Goal: Task Accomplishment & Management: Manage account settings

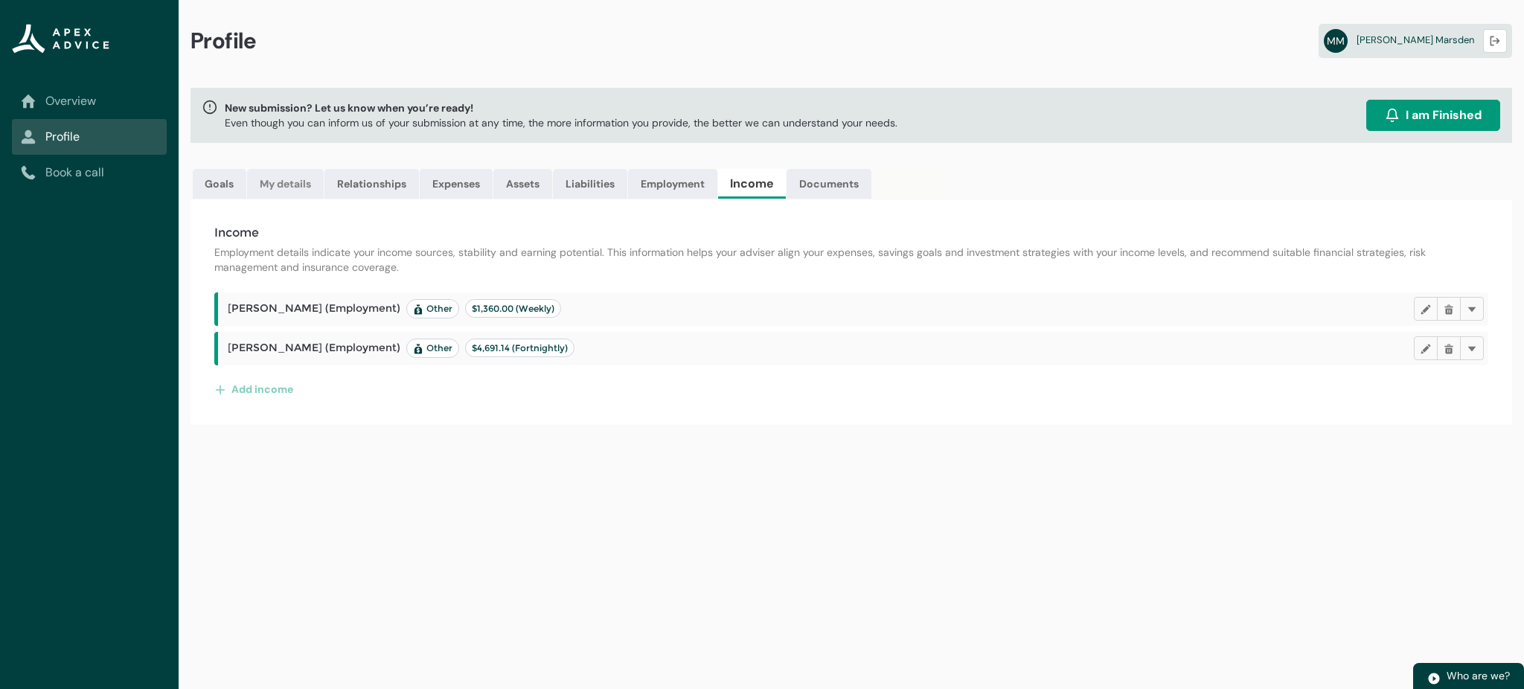
click at [276, 183] on link "My details" at bounding box center [285, 184] width 77 height 30
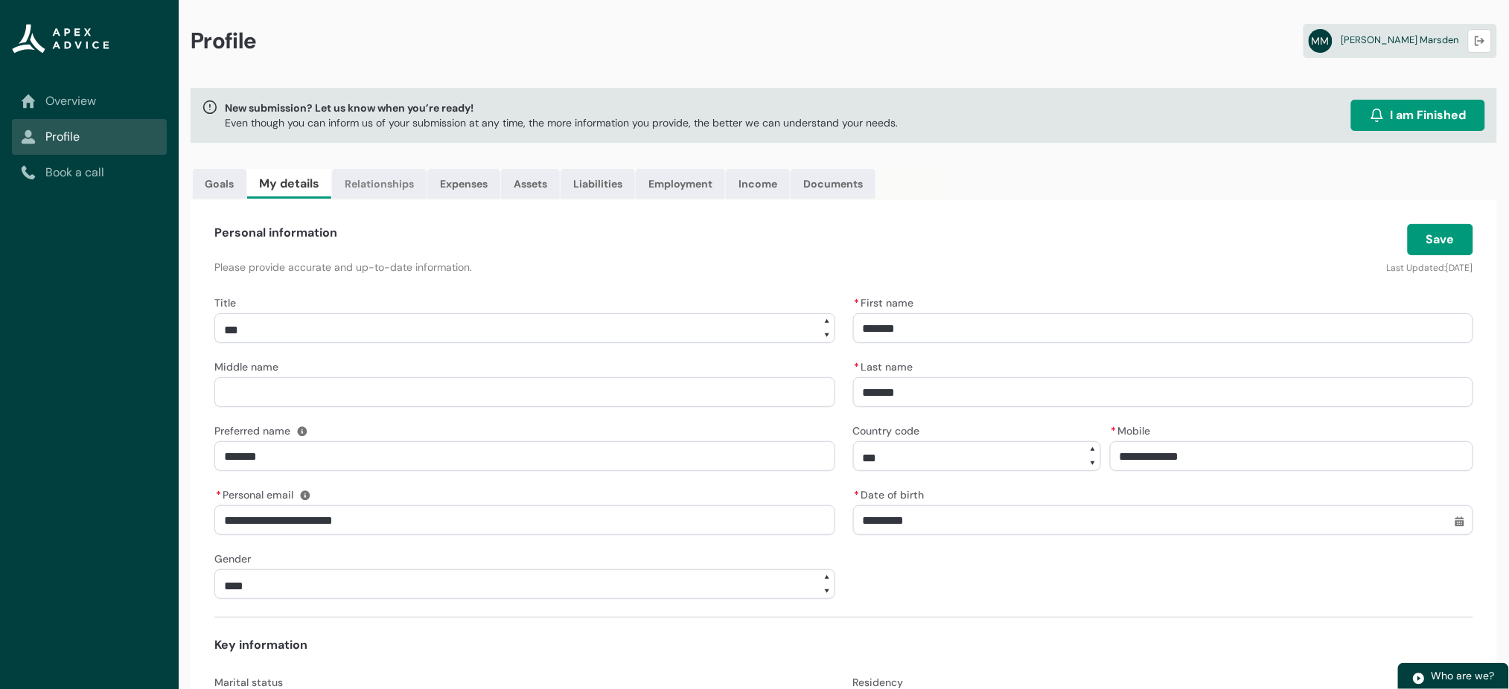
click at [357, 182] on link "Relationships" at bounding box center [379, 184] width 95 height 30
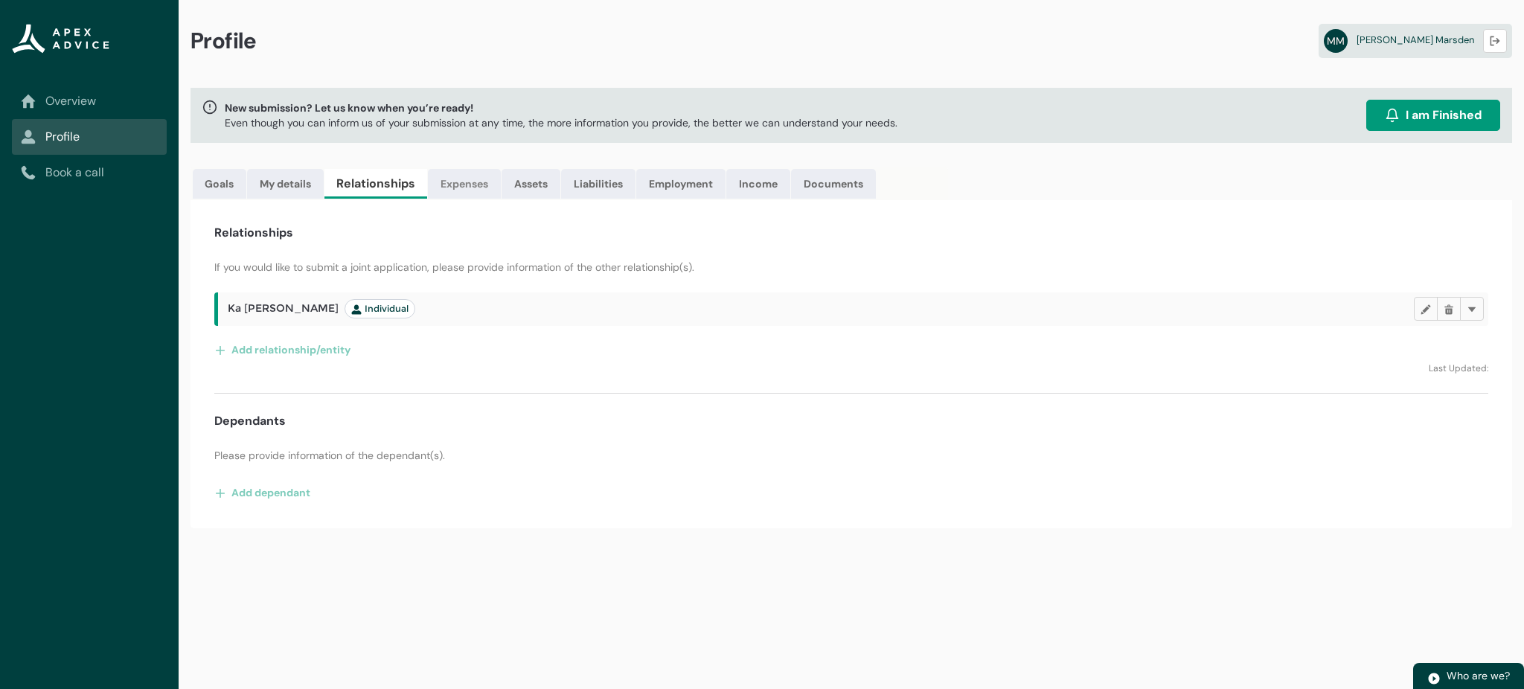
click at [467, 189] on link "Expenses" at bounding box center [464, 184] width 73 height 30
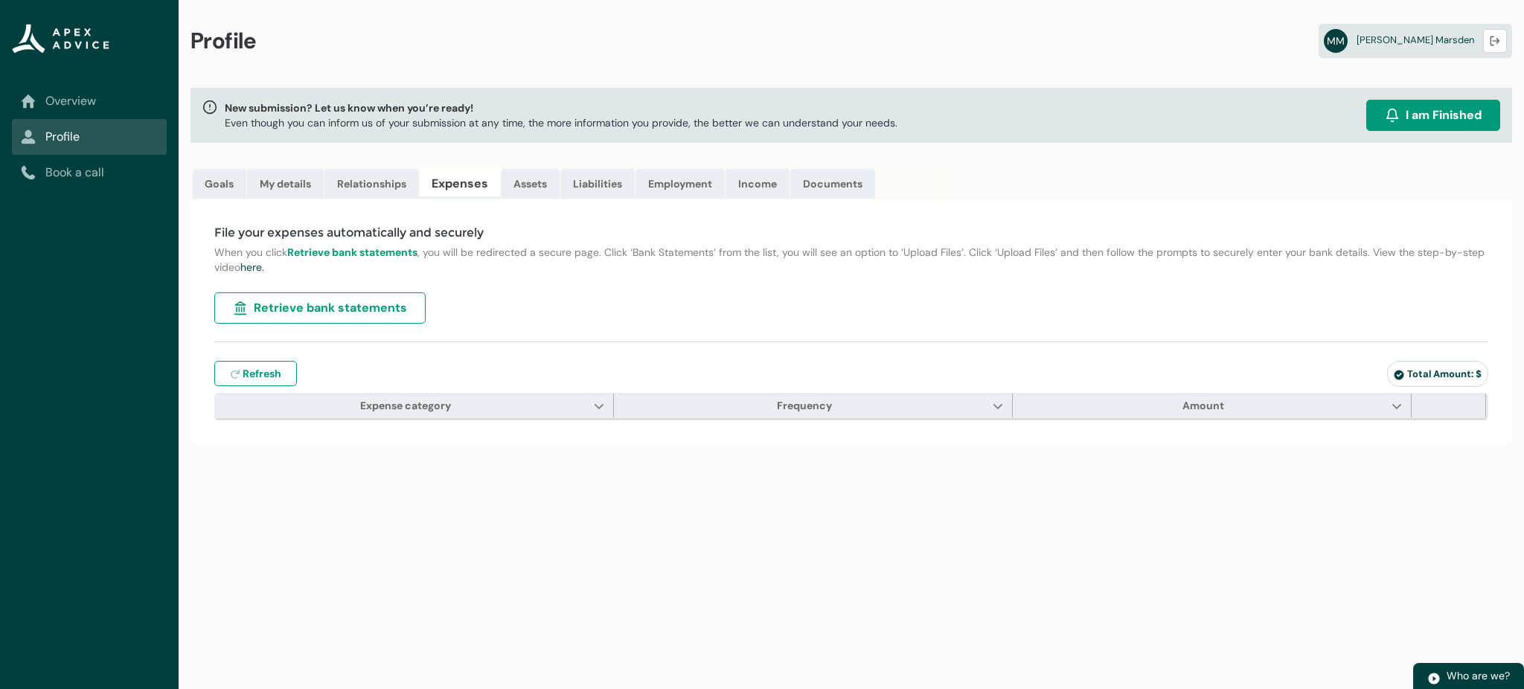
type input "***"
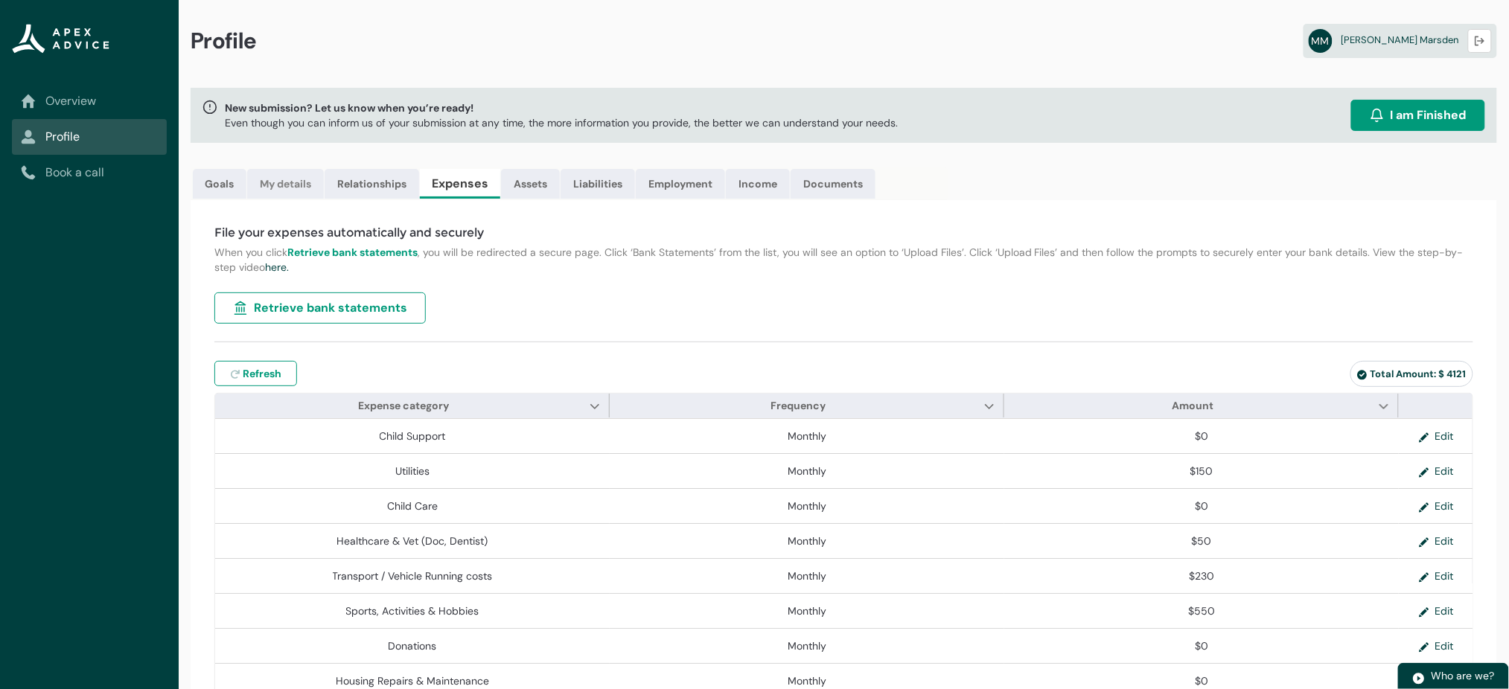
click at [271, 191] on link "My details" at bounding box center [285, 184] width 77 height 30
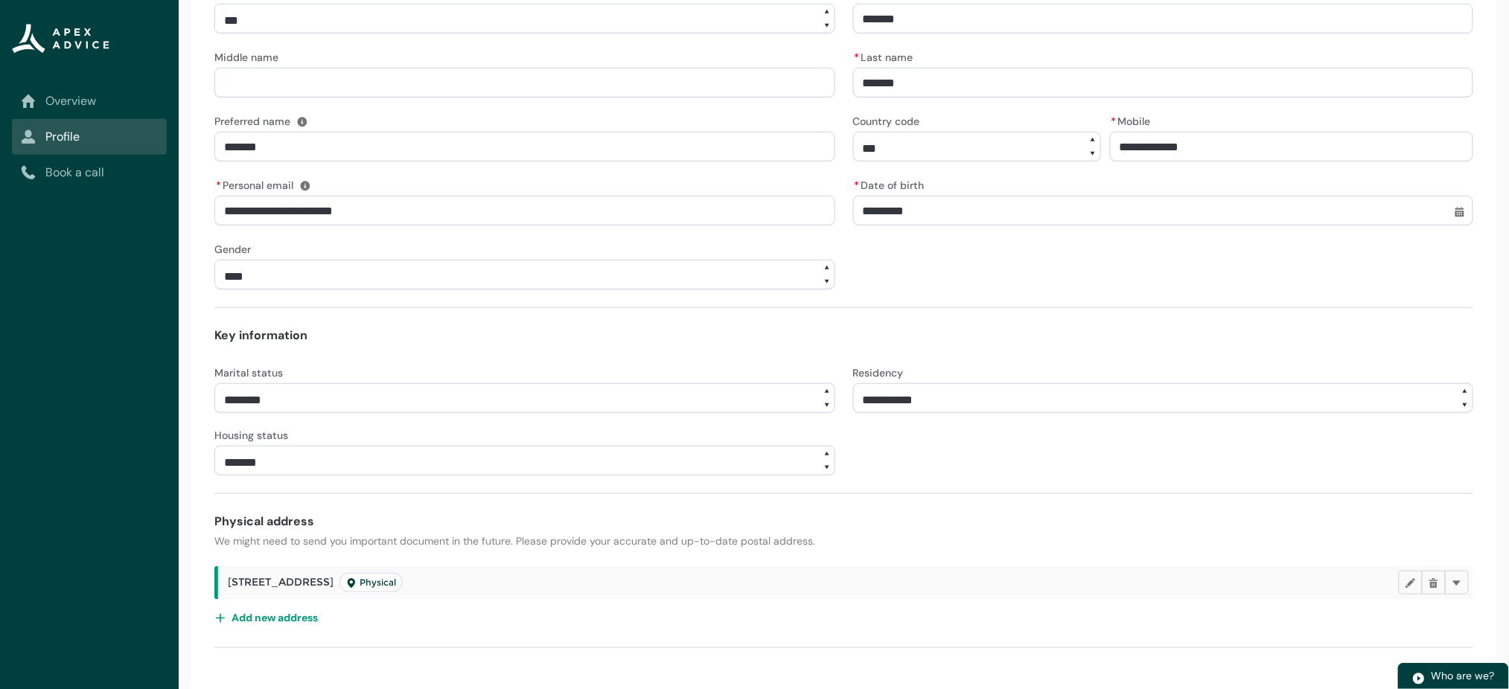
scroll to position [308, 0]
click at [1410, 580] on lightning-primitive-icon "button" at bounding box center [1410, 584] width 10 height 11
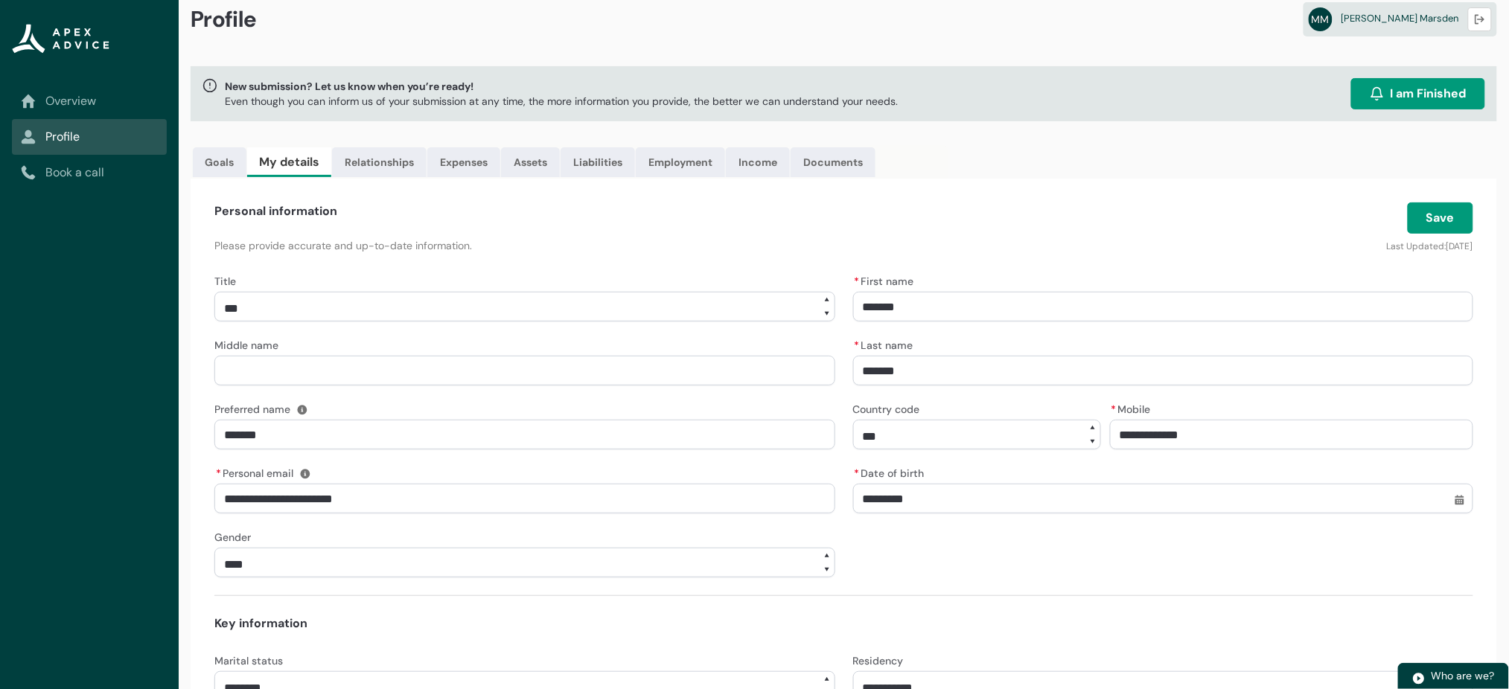
scroll to position [1, 0]
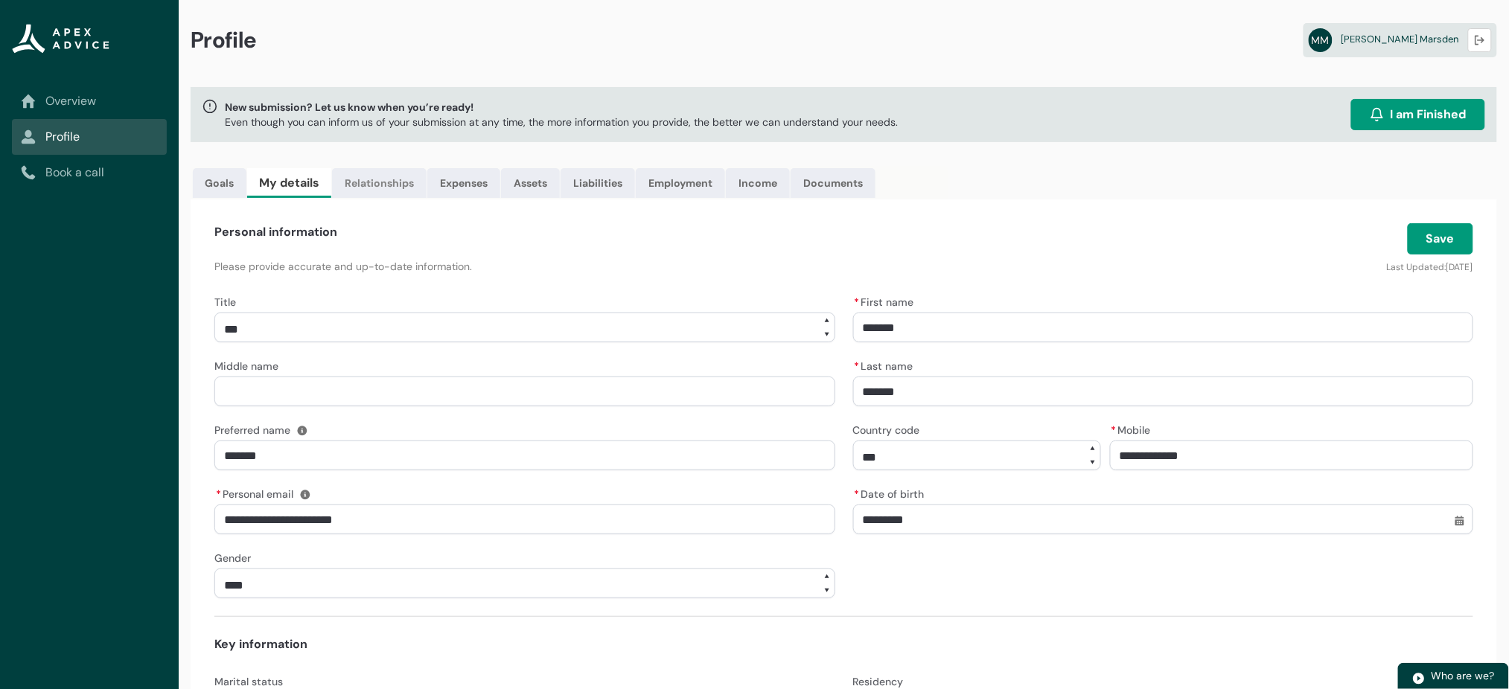
click at [377, 182] on link "Relationships" at bounding box center [379, 183] width 95 height 30
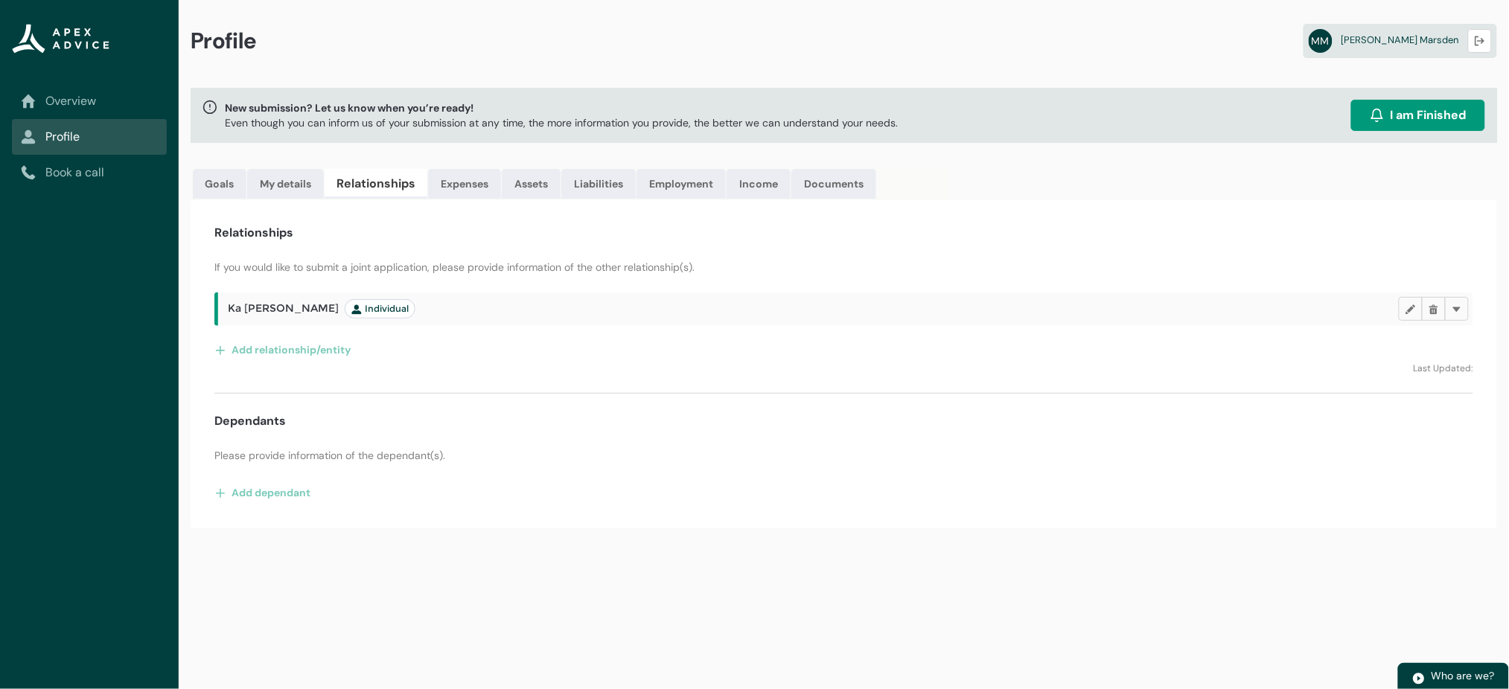
scroll to position [0, 0]
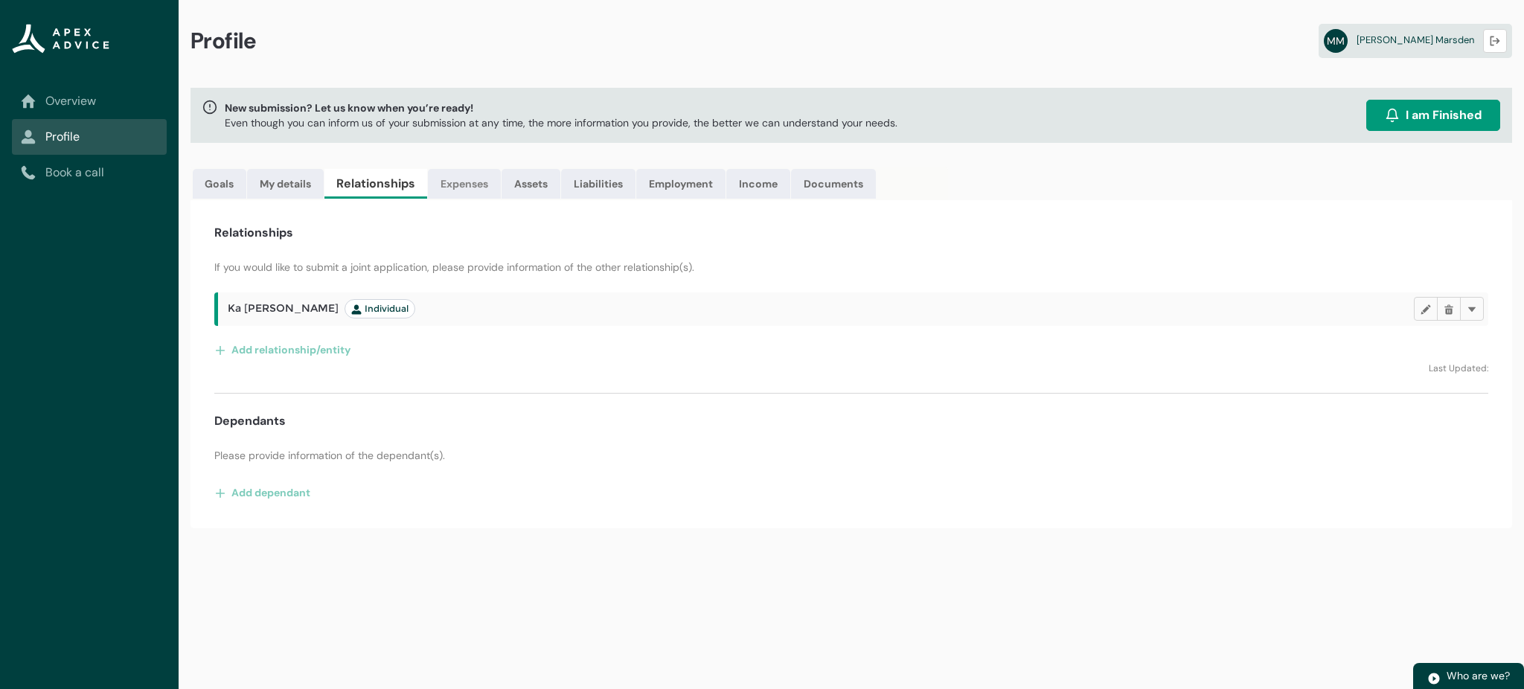
click at [456, 182] on link "Expenses" at bounding box center [464, 184] width 73 height 30
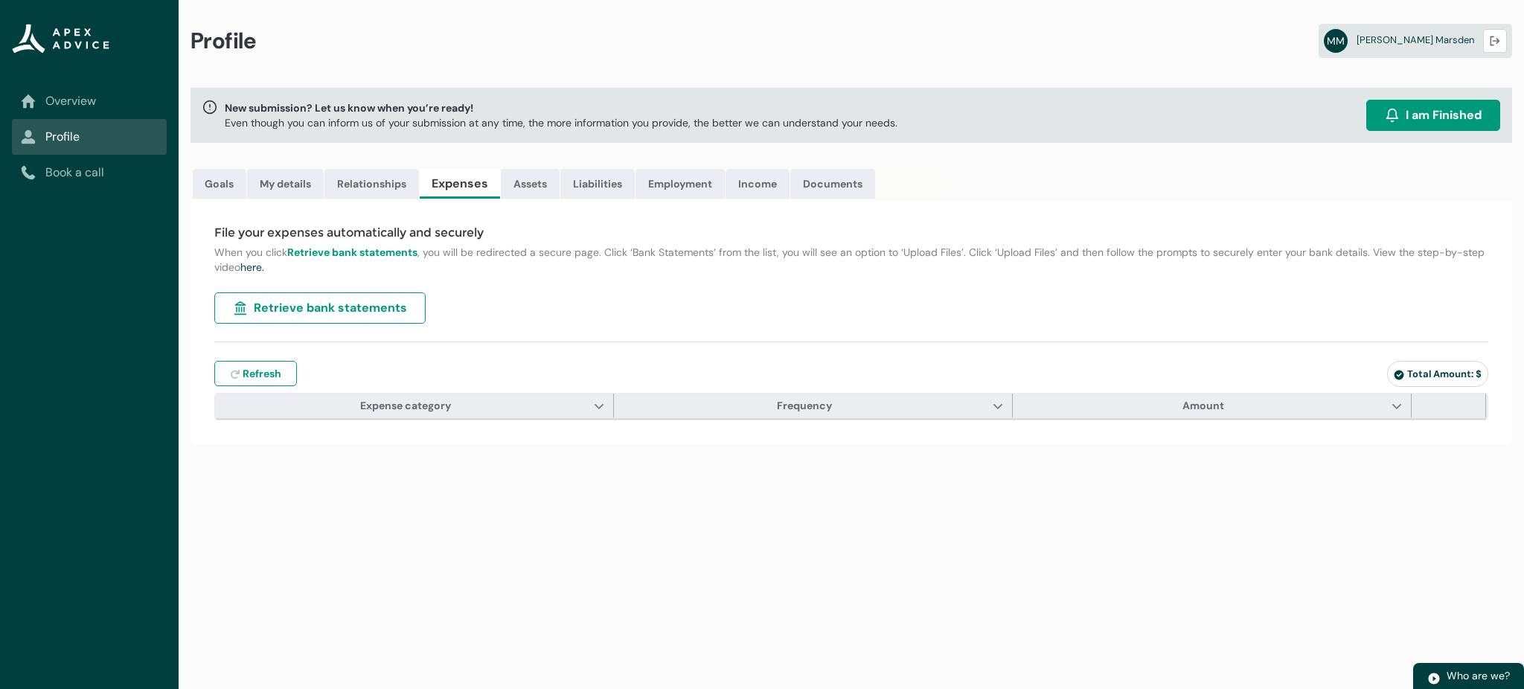
type input "***"
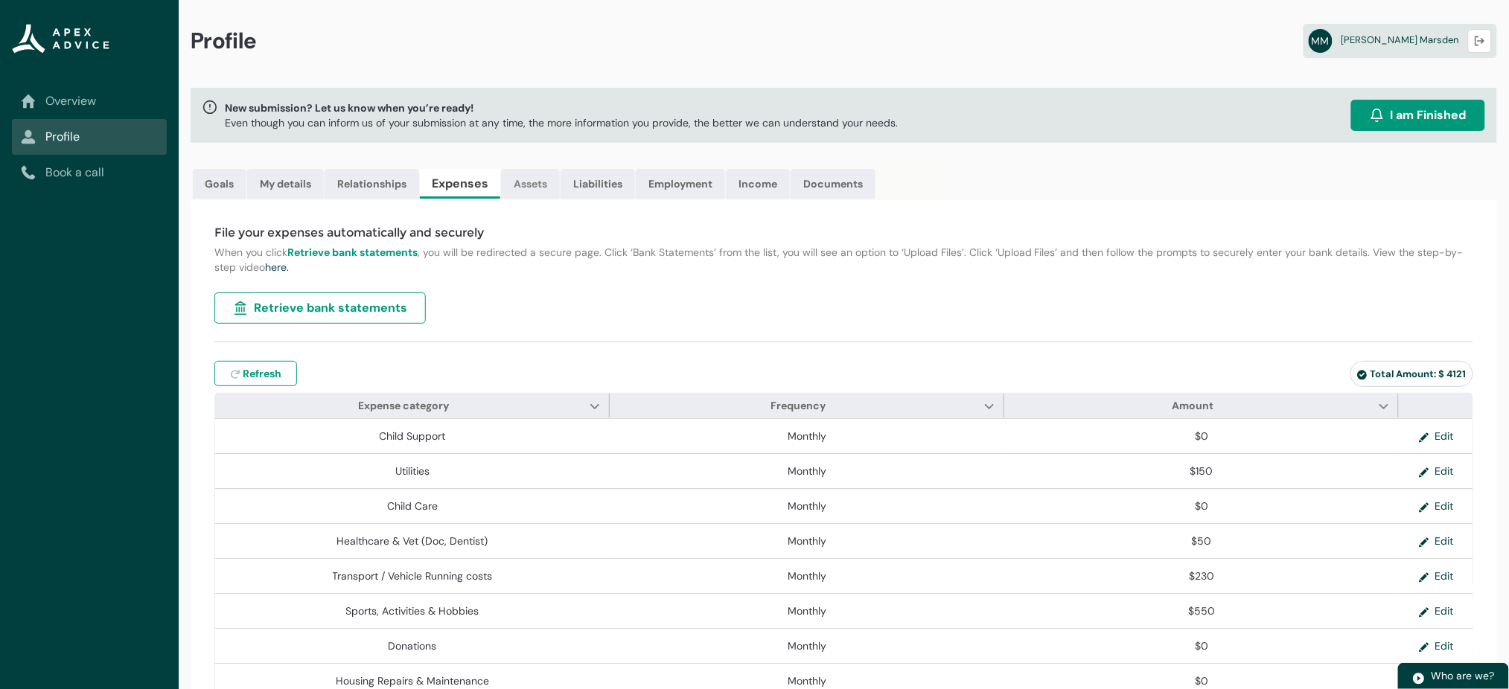
click at [538, 195] on link "Assets" at bounding box center [530, 184] width 59 height 30
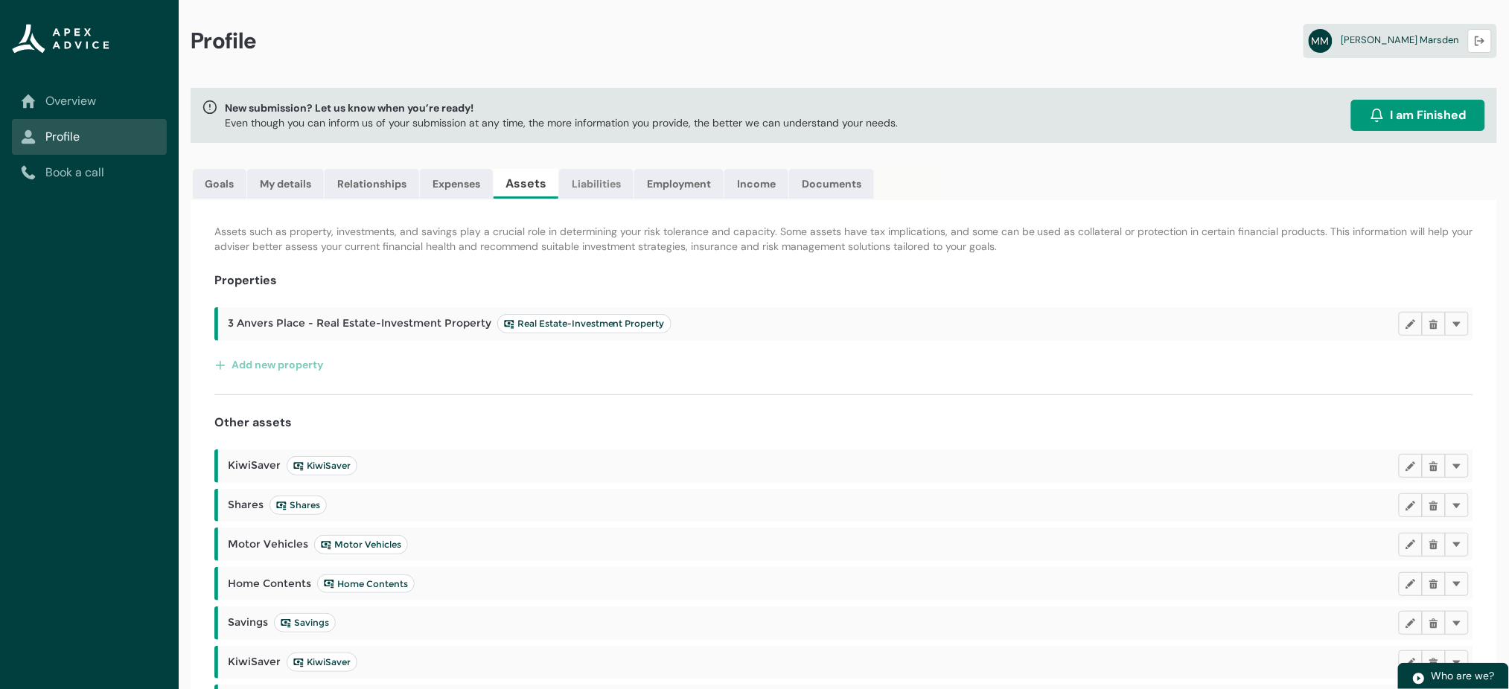
click at [597, 186] on link "Liabilities" at bounding box center [596, 184] width 74 height 30
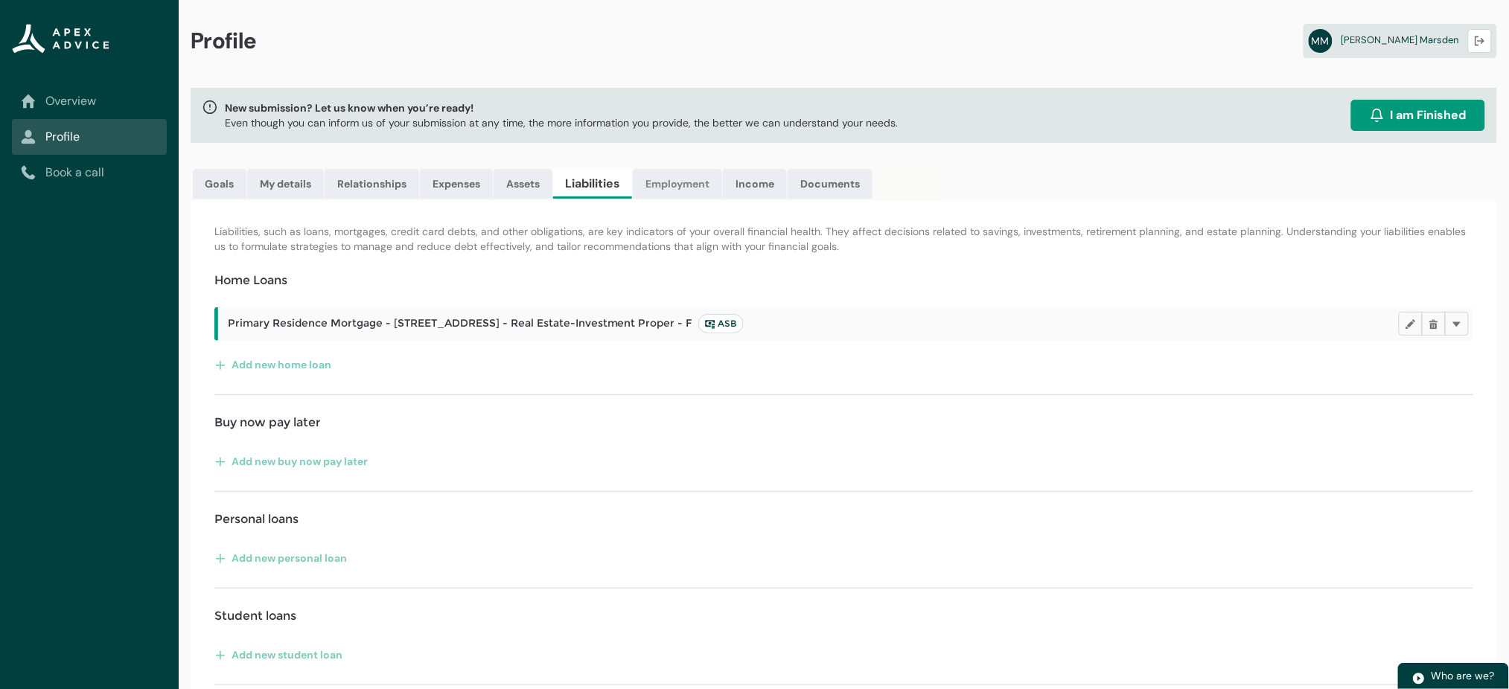
click at [686, 188] on link "Employment" at bounding box center [677, 184] width 89 height 30
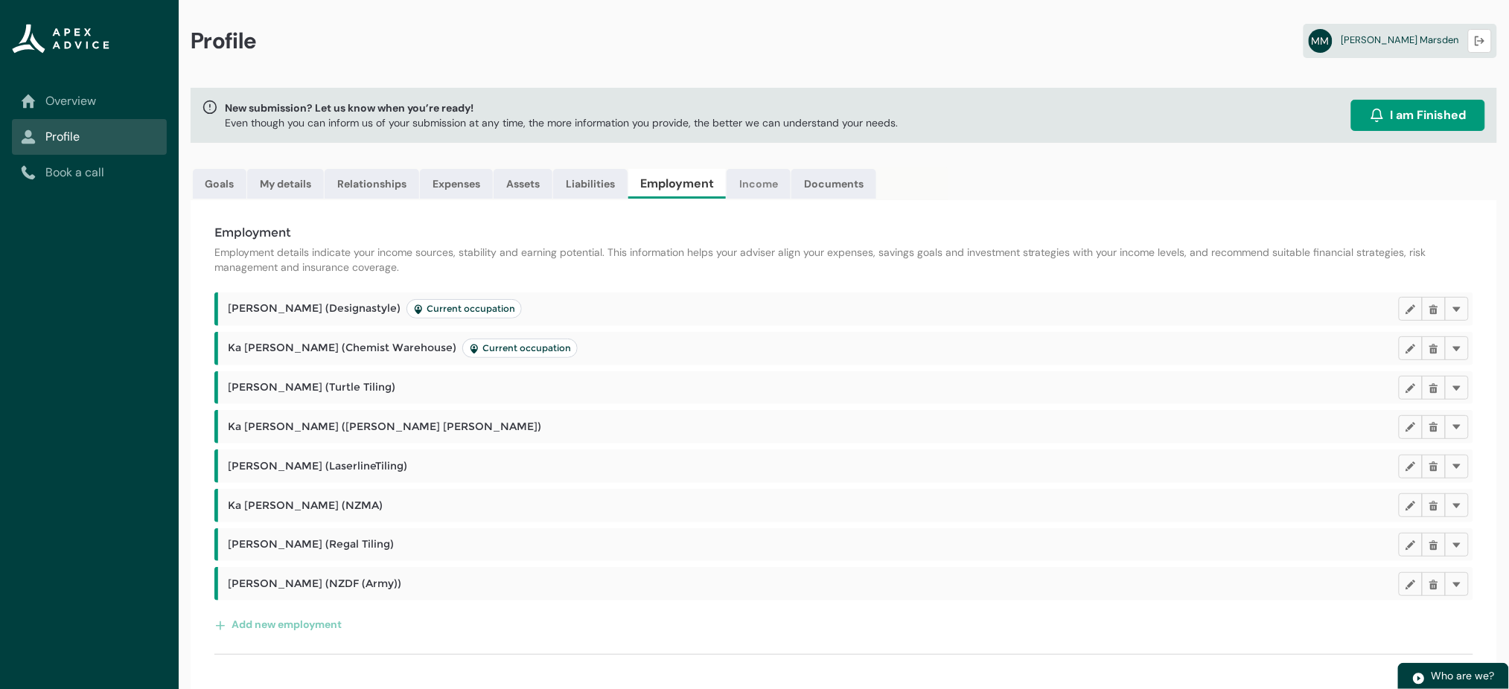
click at [764, 191] on link "Income" at bounding box center [758, 184] width 64 height 30
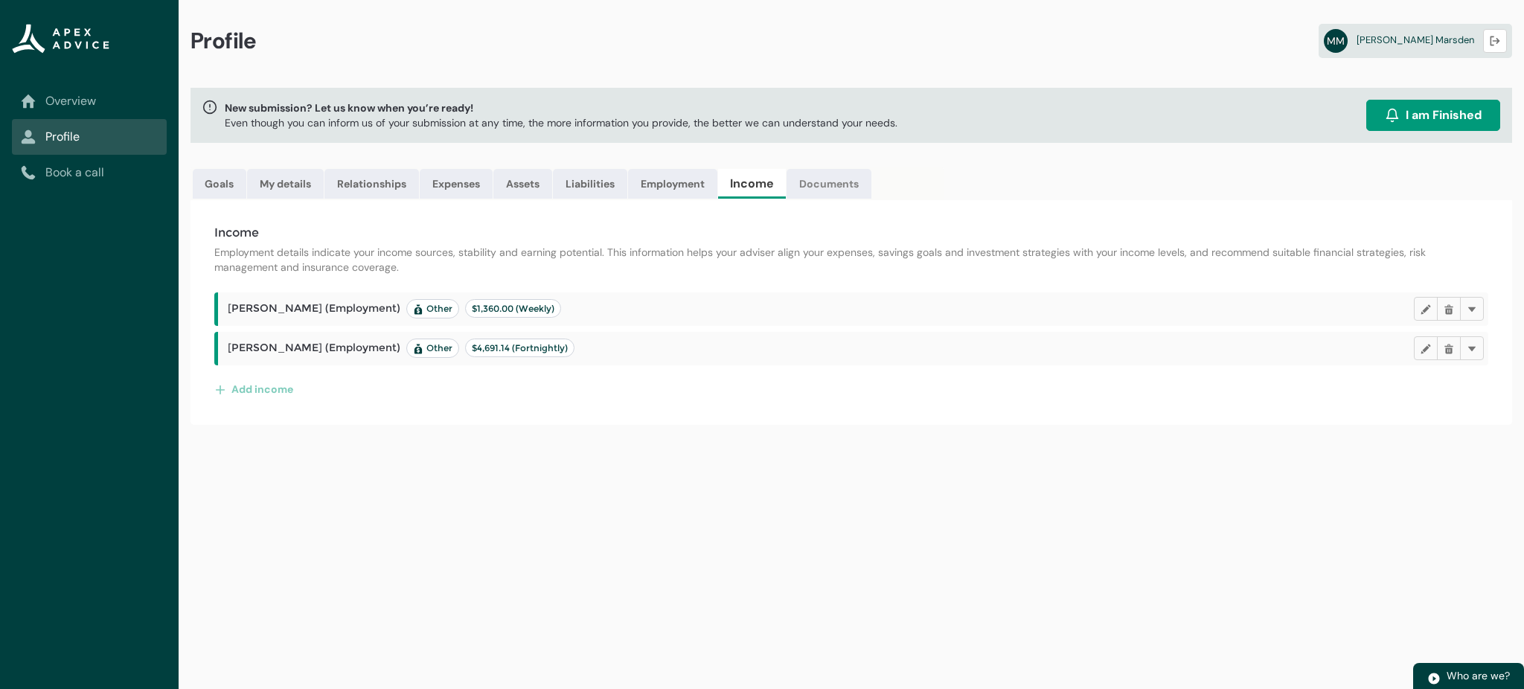
click at [843, 184] on link "Documents" at bounding box center [829, 184] width 85 height 30
